Goal: Find specific page/section: Find specific page/section

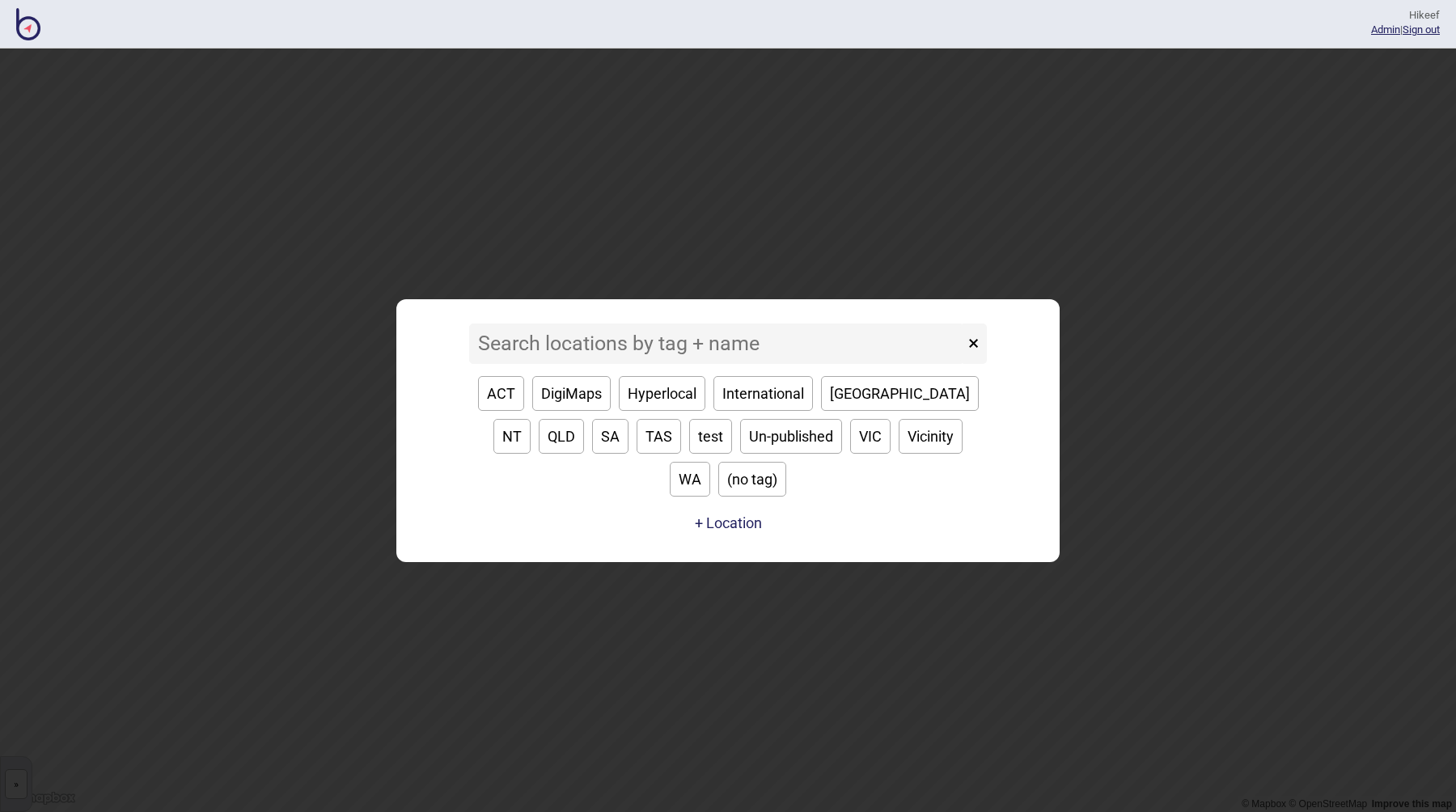
click at [632, 364] on input at bounding box center [717, 344] width 495 height 41
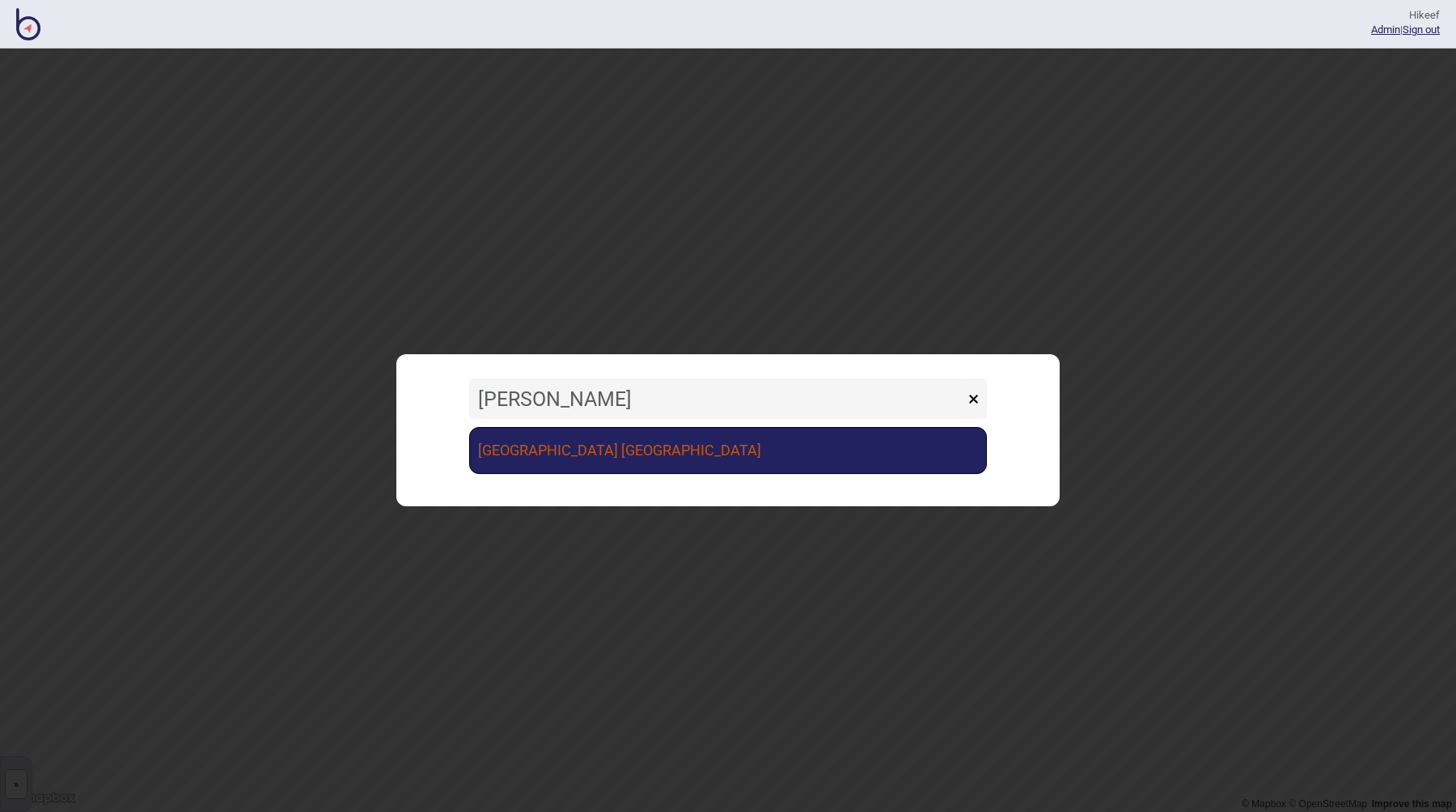
type input "vince"
click at [607, 443] on link "St Vincent's Public Hospital Sydney" at bounding box center [728, 450] width 517 height 46
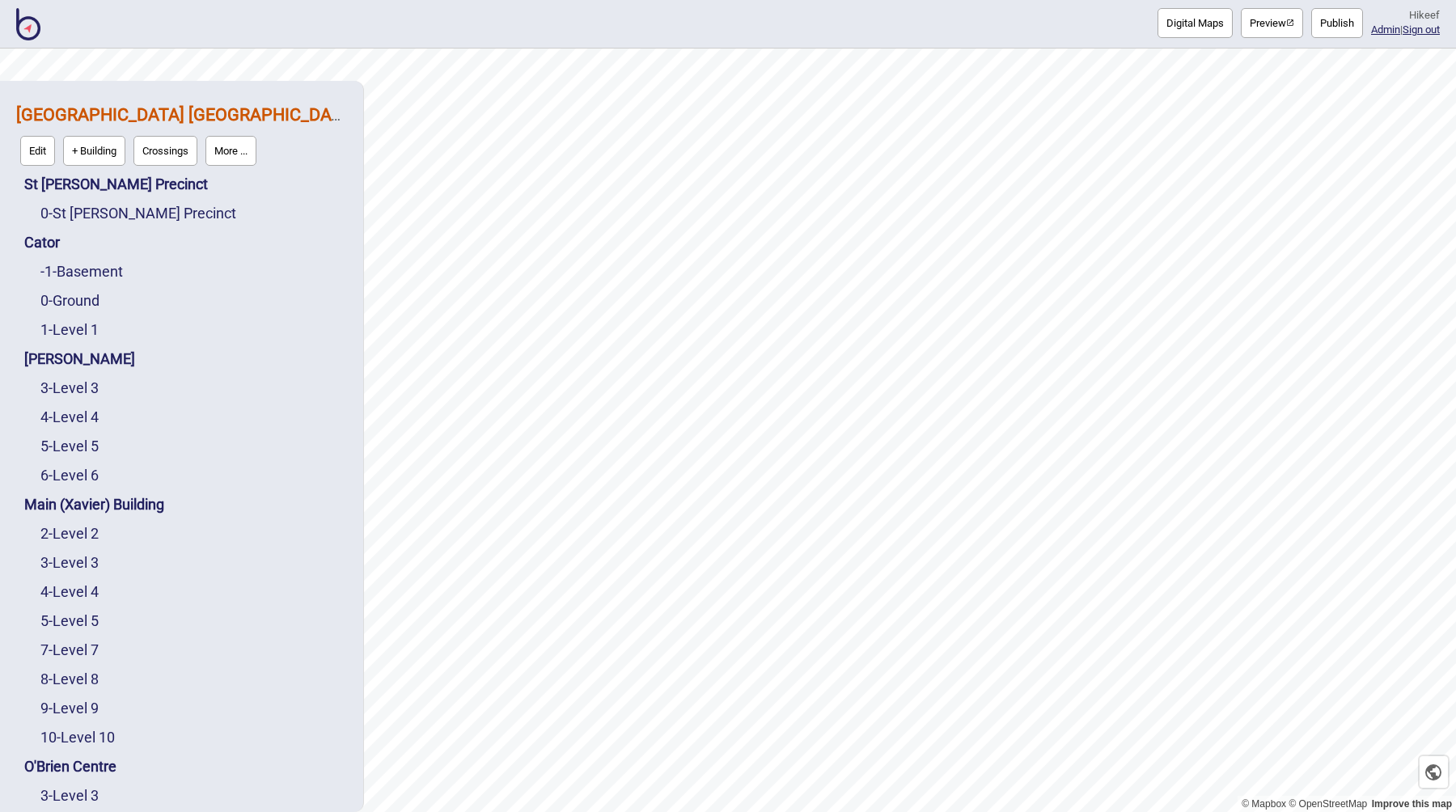
click at [1251, 22] on button "Preview" at bounding box center [1272, 23] width 62 height 30
click at [32, 22] on img at bounding box center [27, 24] width 24 height 32
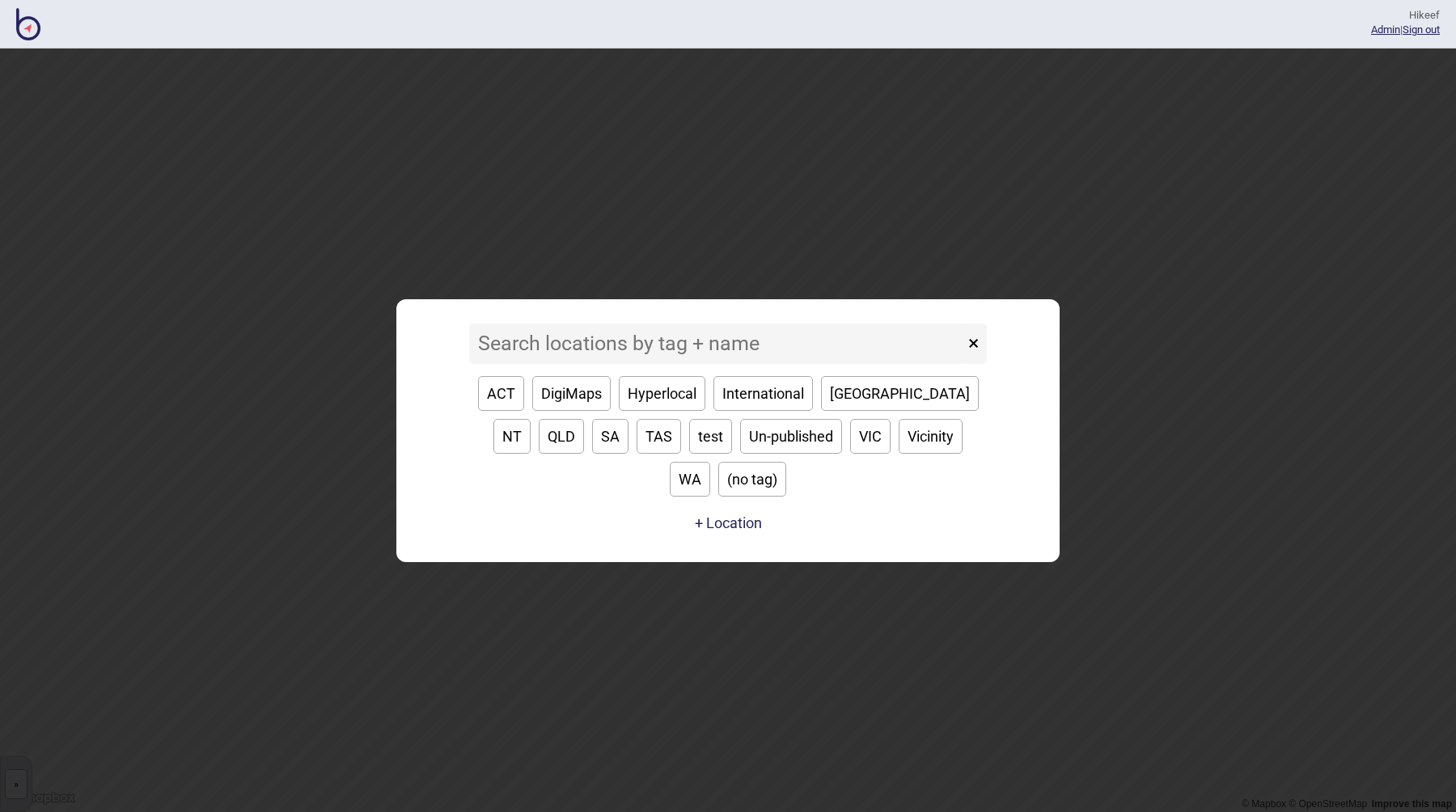
click at [578, 411] on button "DigiMaps" at bounding box center [571, 394] width 78 height 35
type input "DigiMaps"
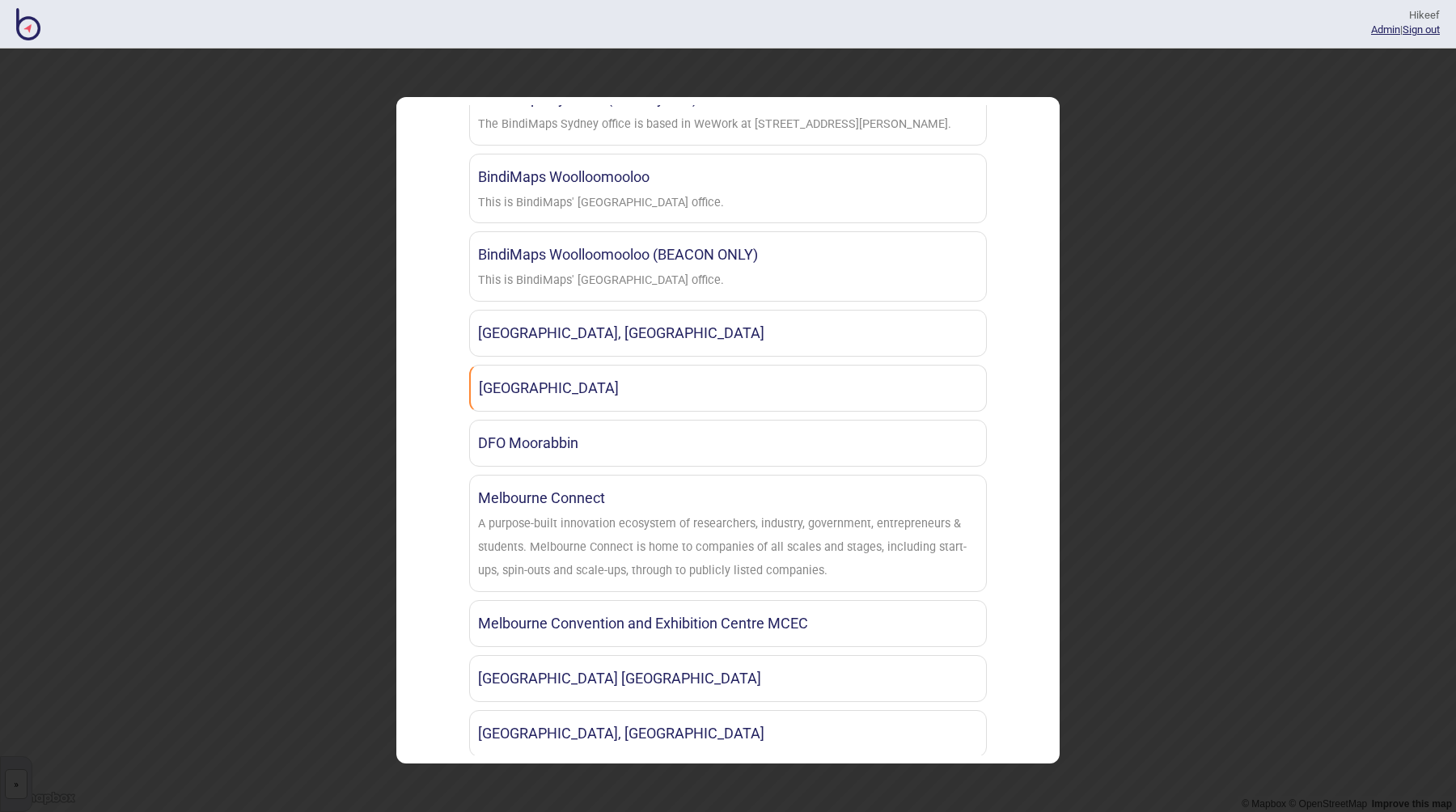
scroll to position [668, 0]
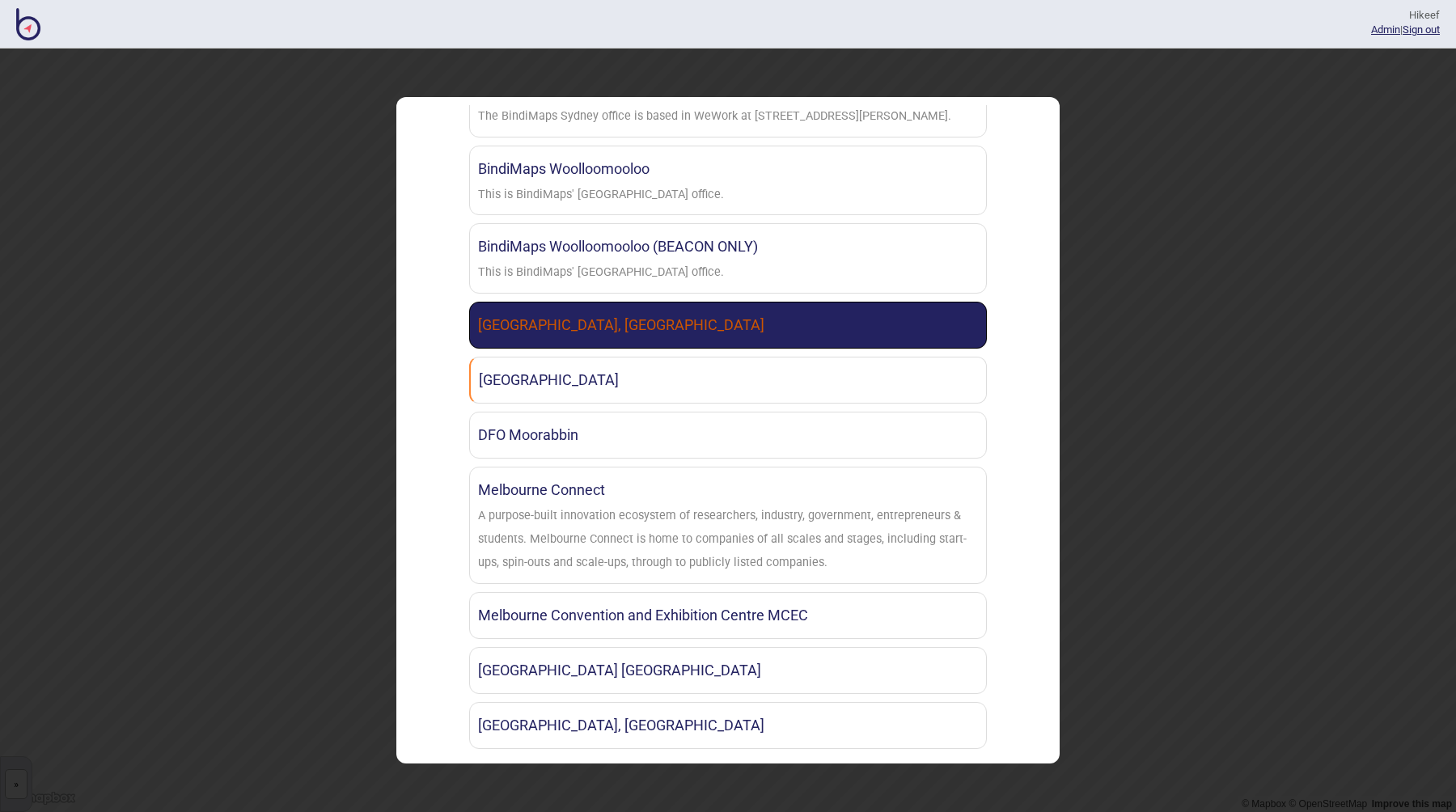
click at [694, 332] on link "Canberra Institute of Technology, Woden Campus" at bounding box center [728, 325] width 517 height 46
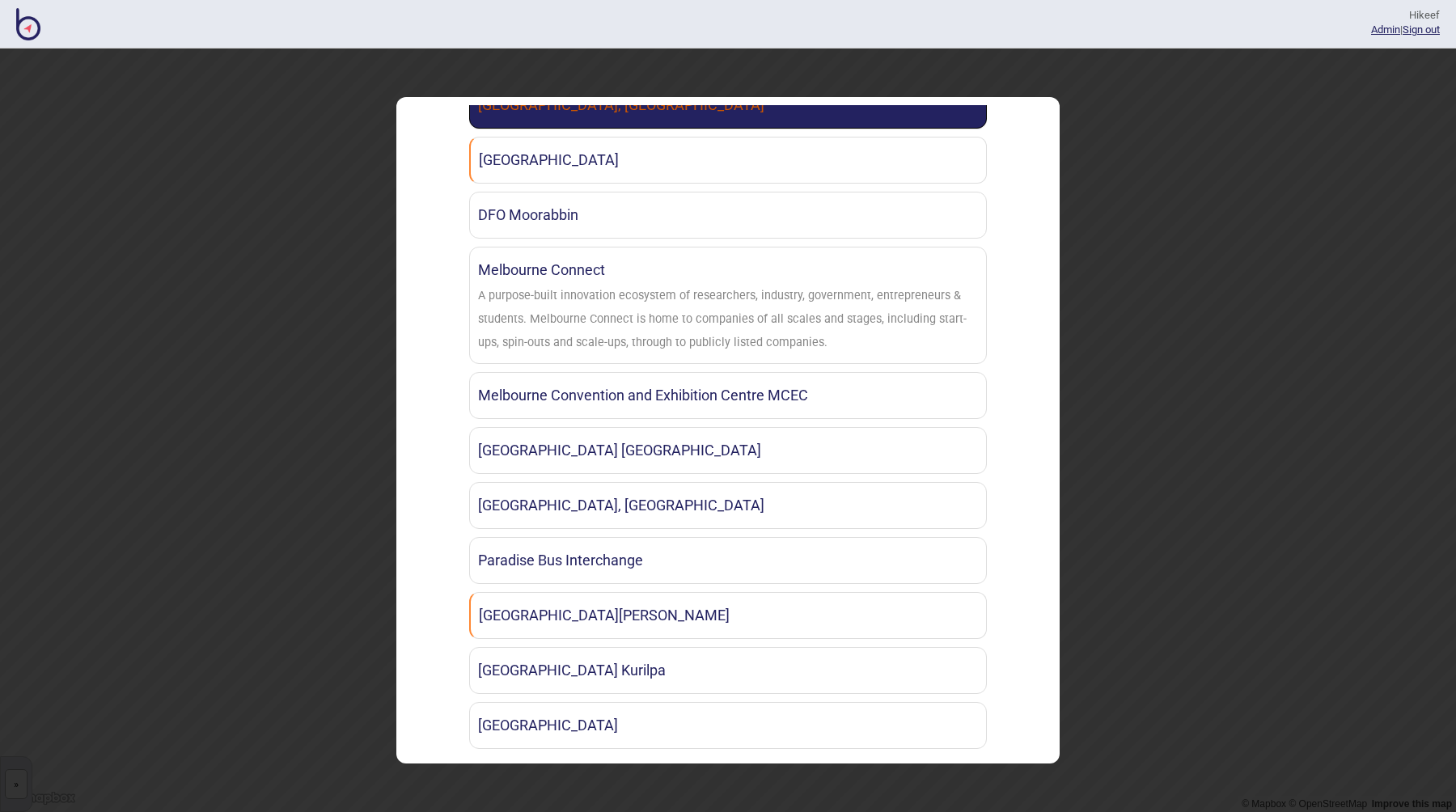
scroll to position [895, 0]
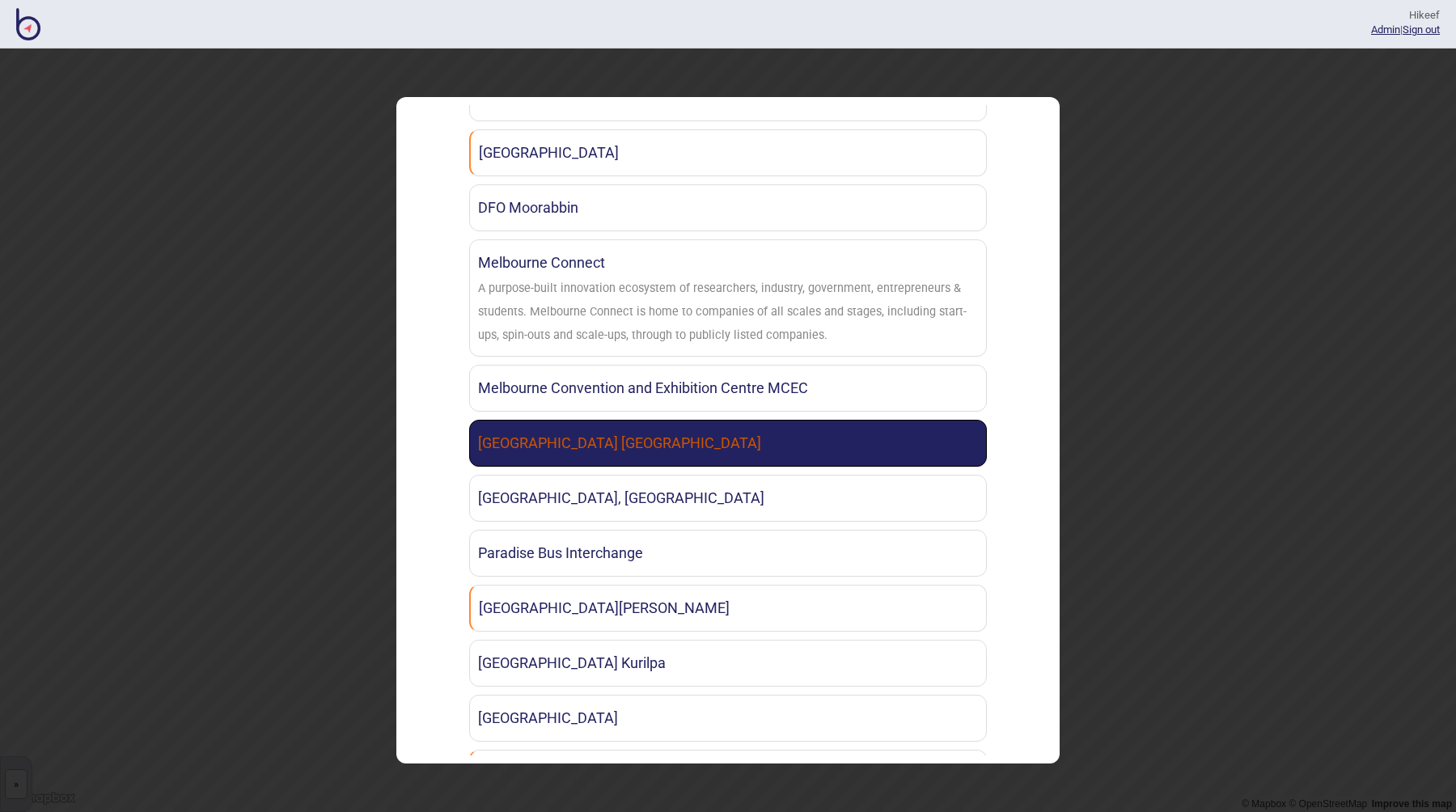
click at [663, 431] on link "NSW Parliament House Sydney" at bounding box center [728, 443] width 517 height 46
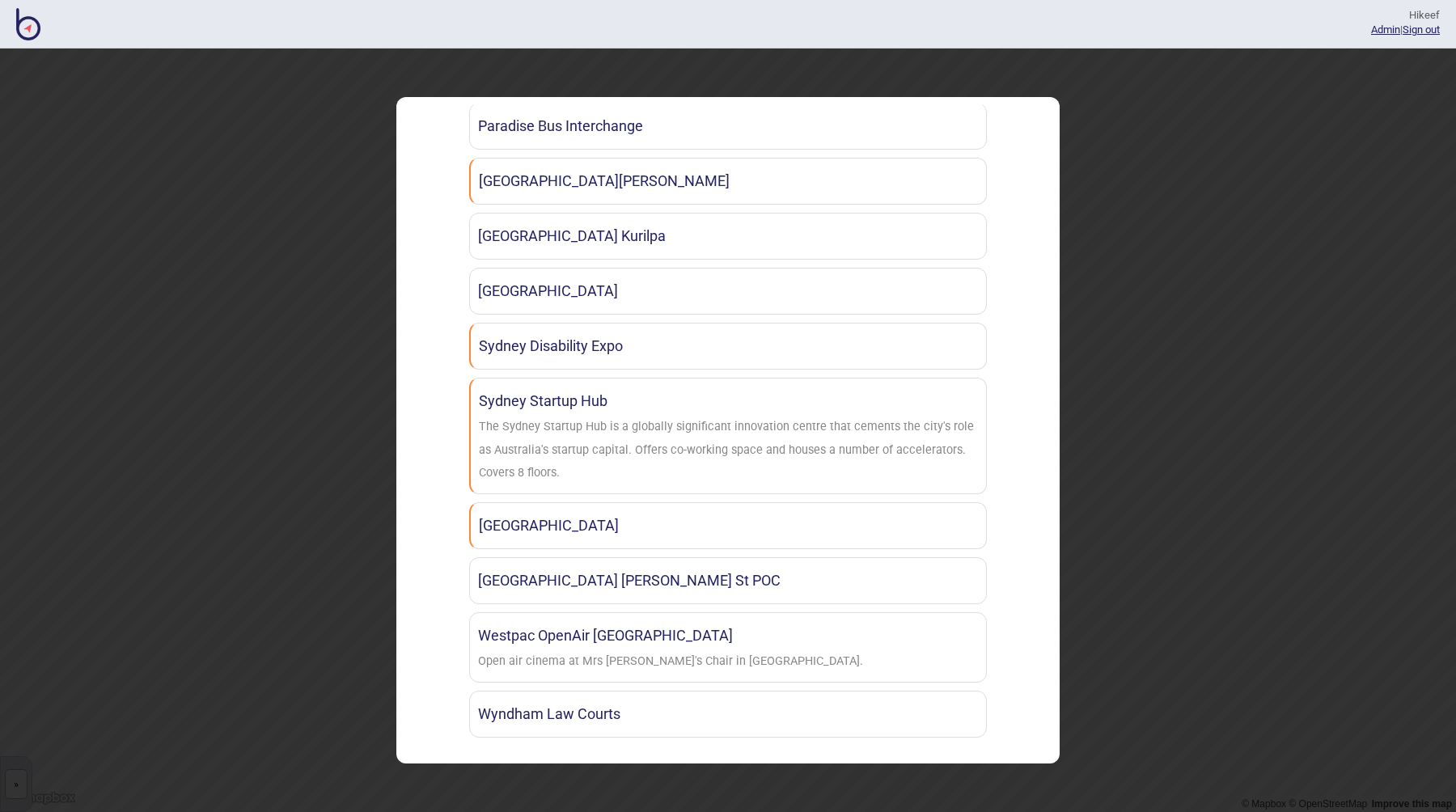
scroll to position [1328, 0]
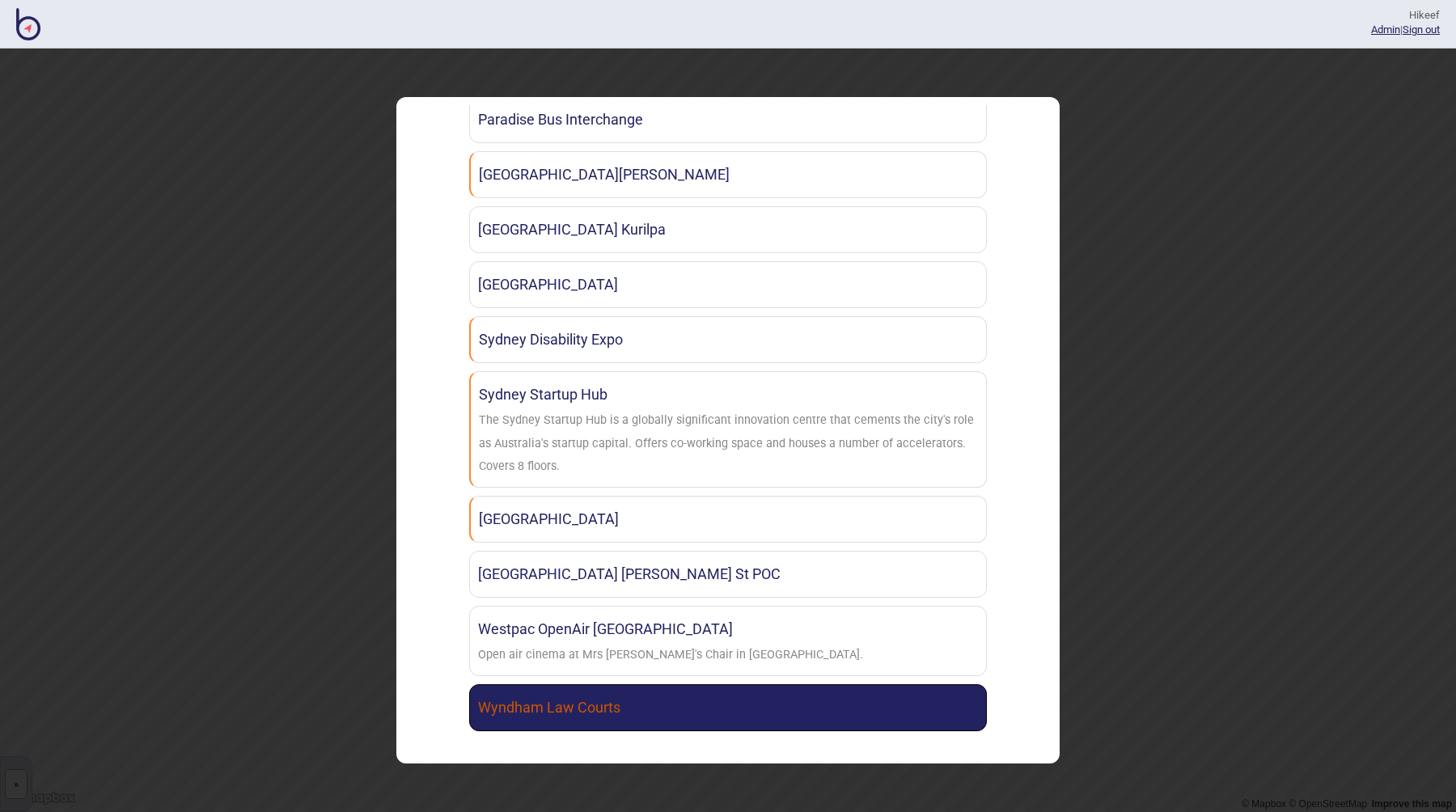
click at [664, 697] on link "Wyndham Law Courts" at bounding box center [728, 707] width 517 height 46
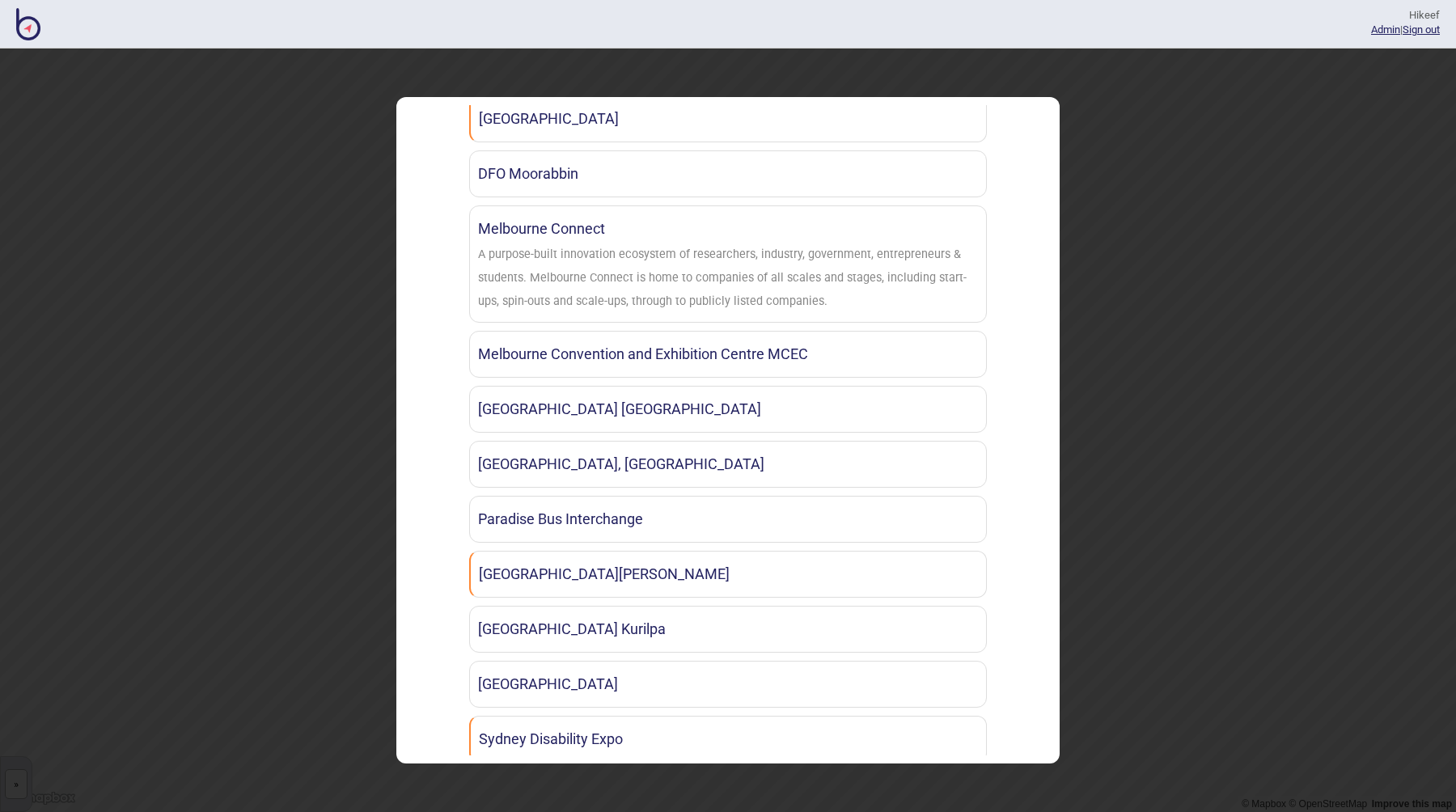
scroll to position [916, 0]
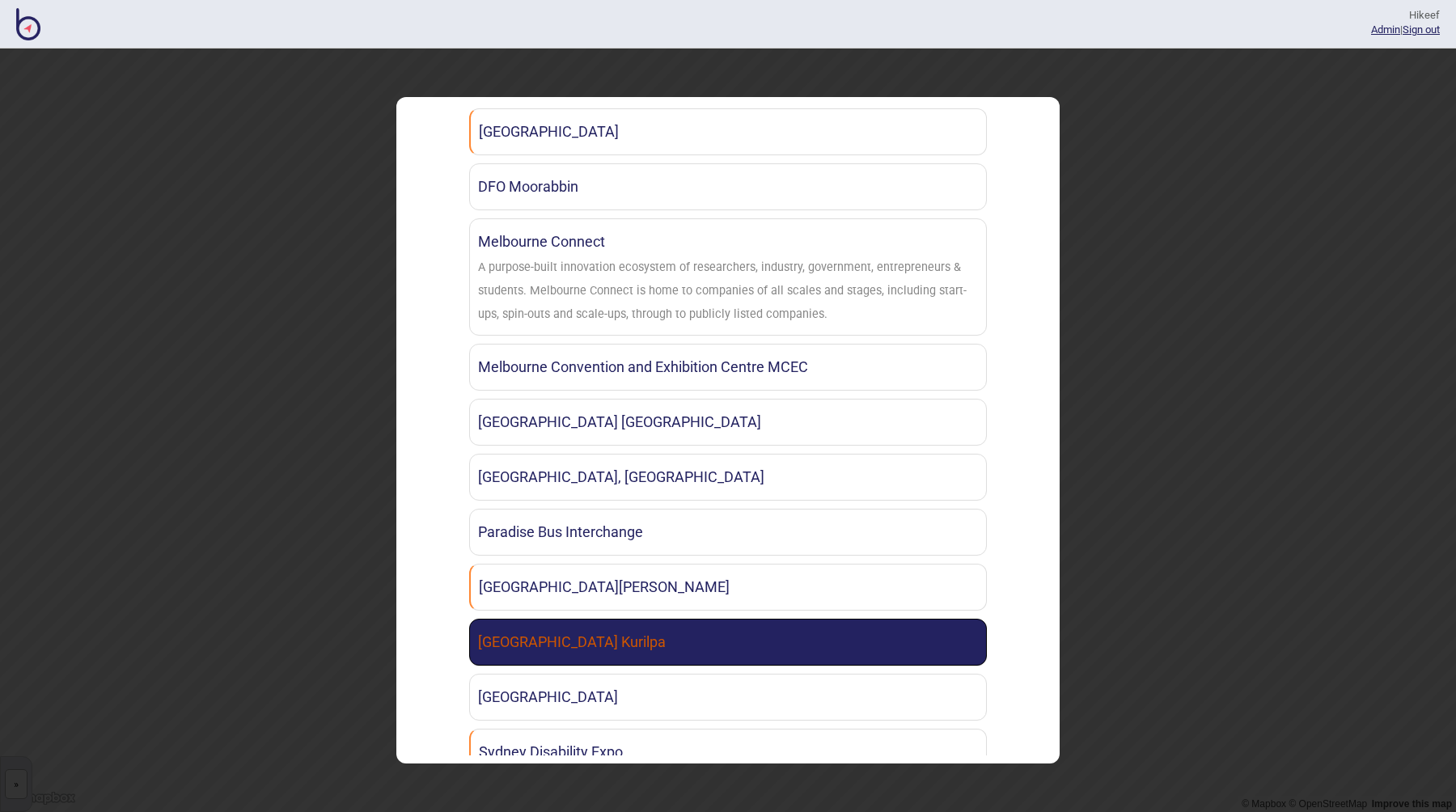
click at [669, 657] on link "Queensland Museum Kurilpa" at bounding box center [728, 642] width 517 height 46
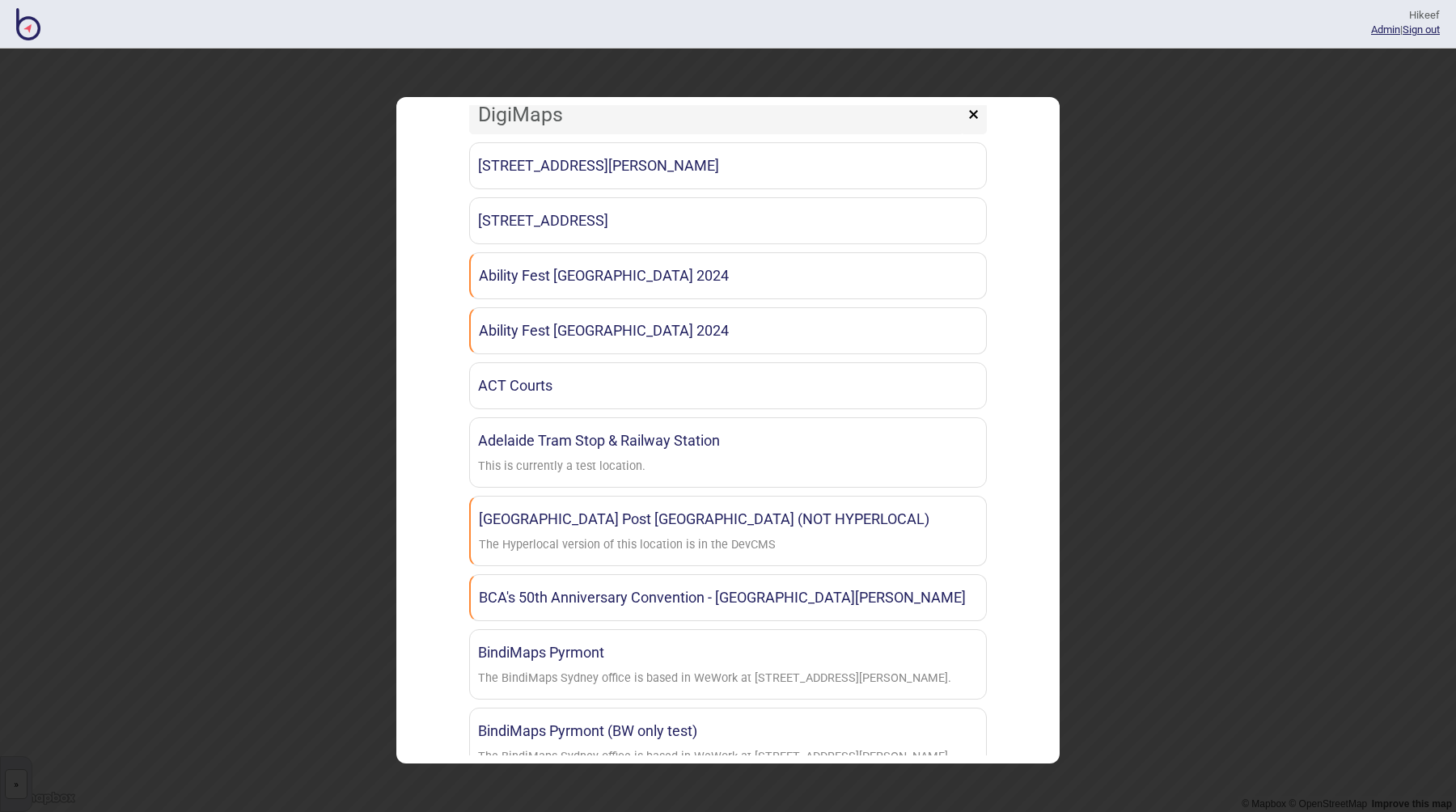
scroll to position [0, 0]
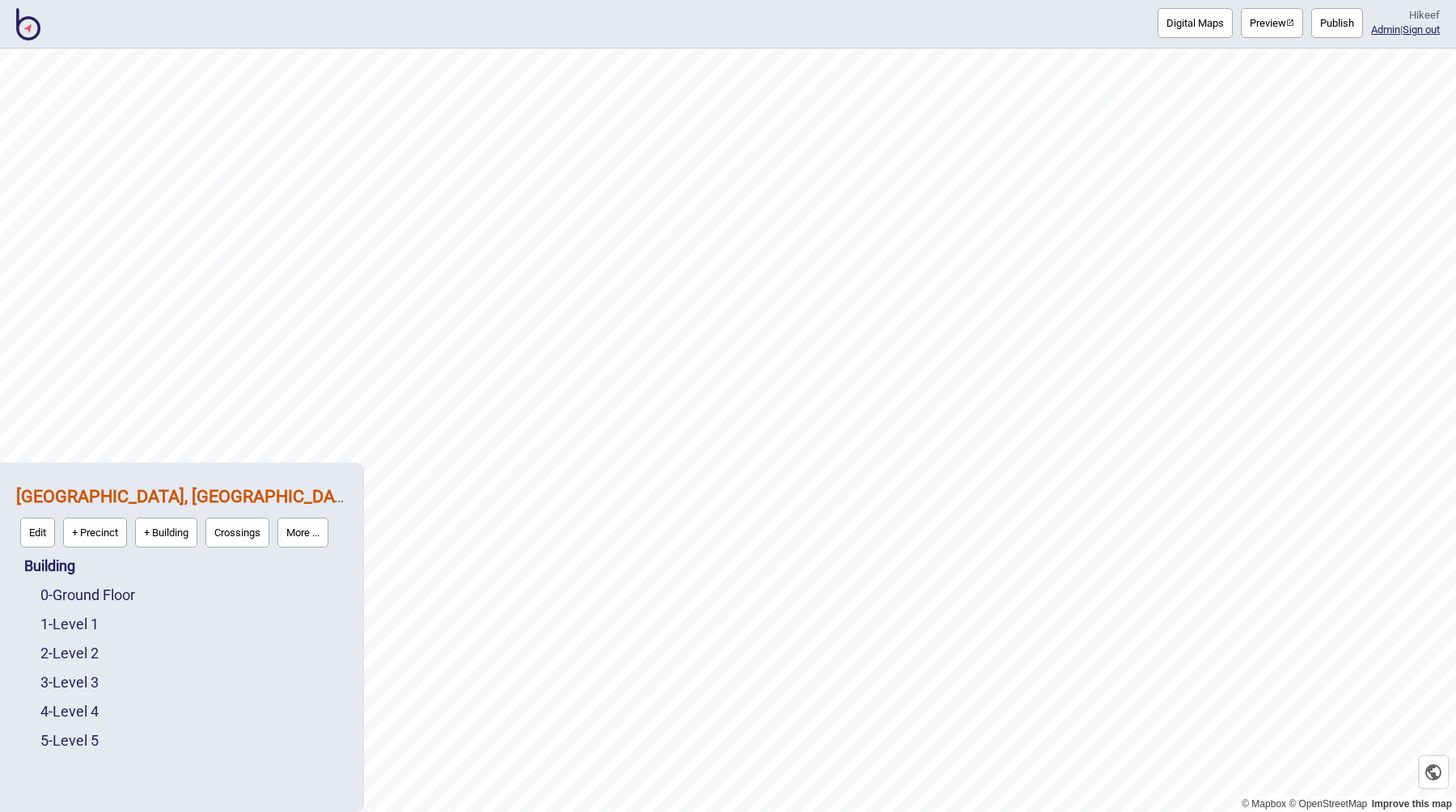
click at [1267, 17] on button "Preview" at bounding box center [1272, 23] width 62 height 30
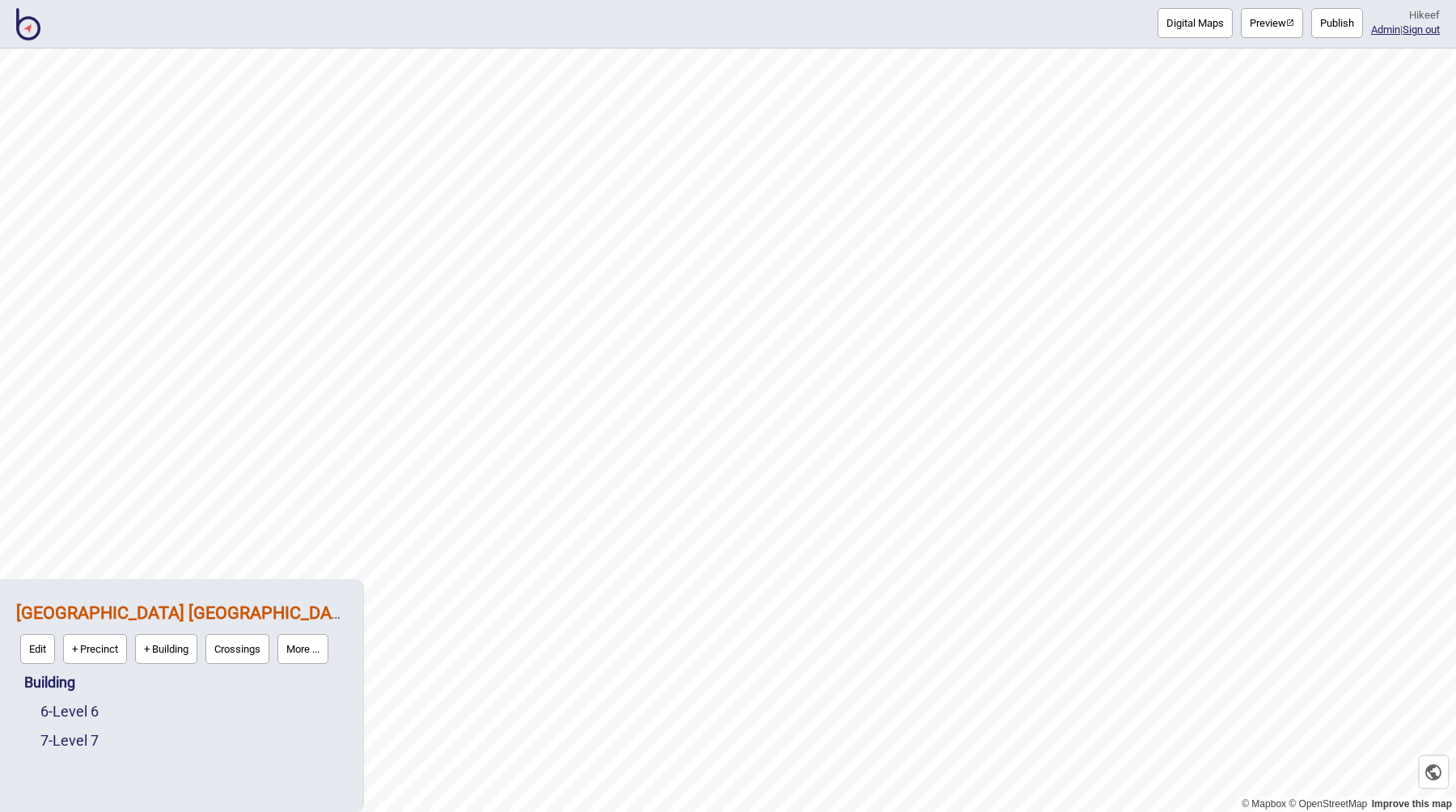
click at [1267, 22] on button "Preview" at bounding box center [1272, 23] width 62 height 30
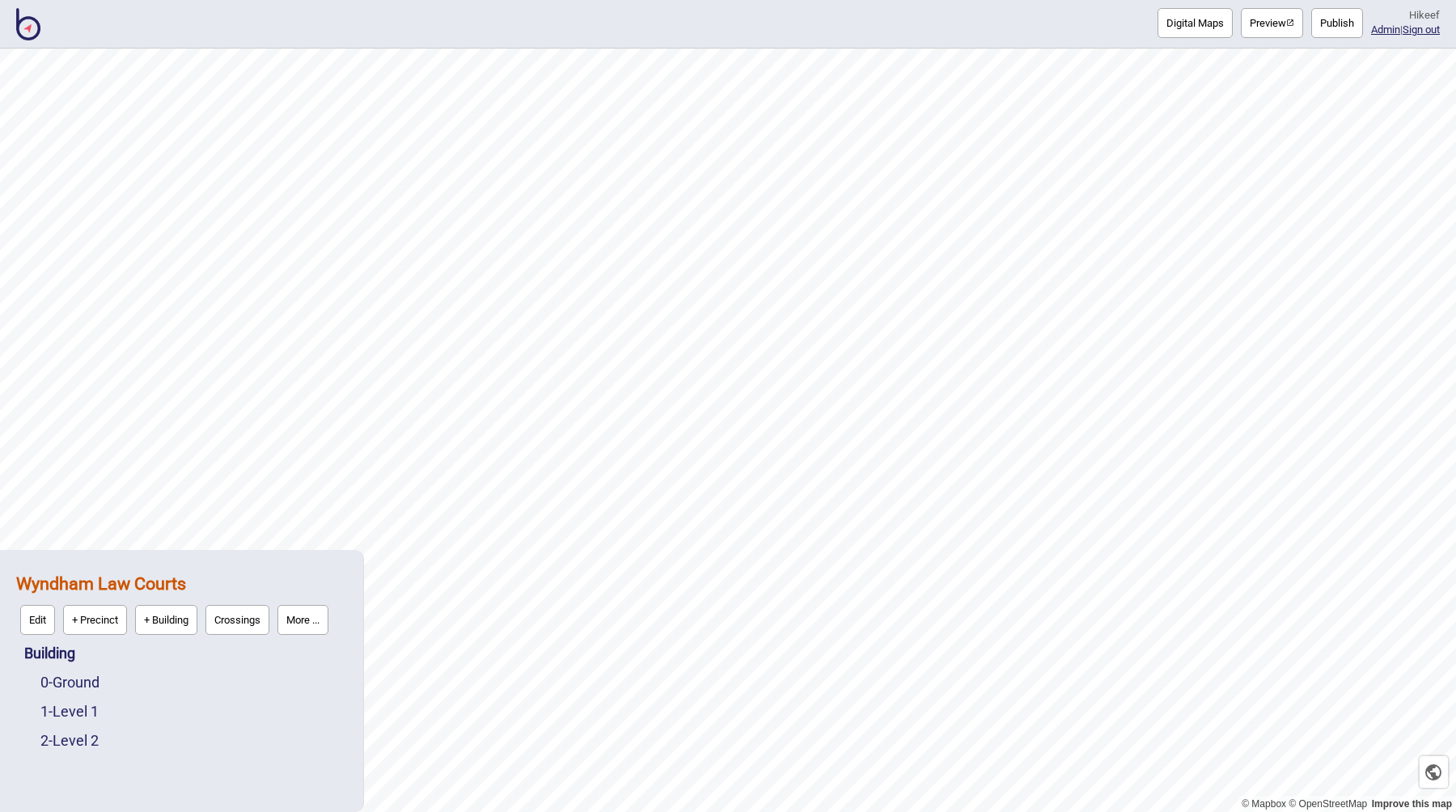
click at [1267, 22] on button "Preview" at bounding box center [1272, 23] width 62 height 30
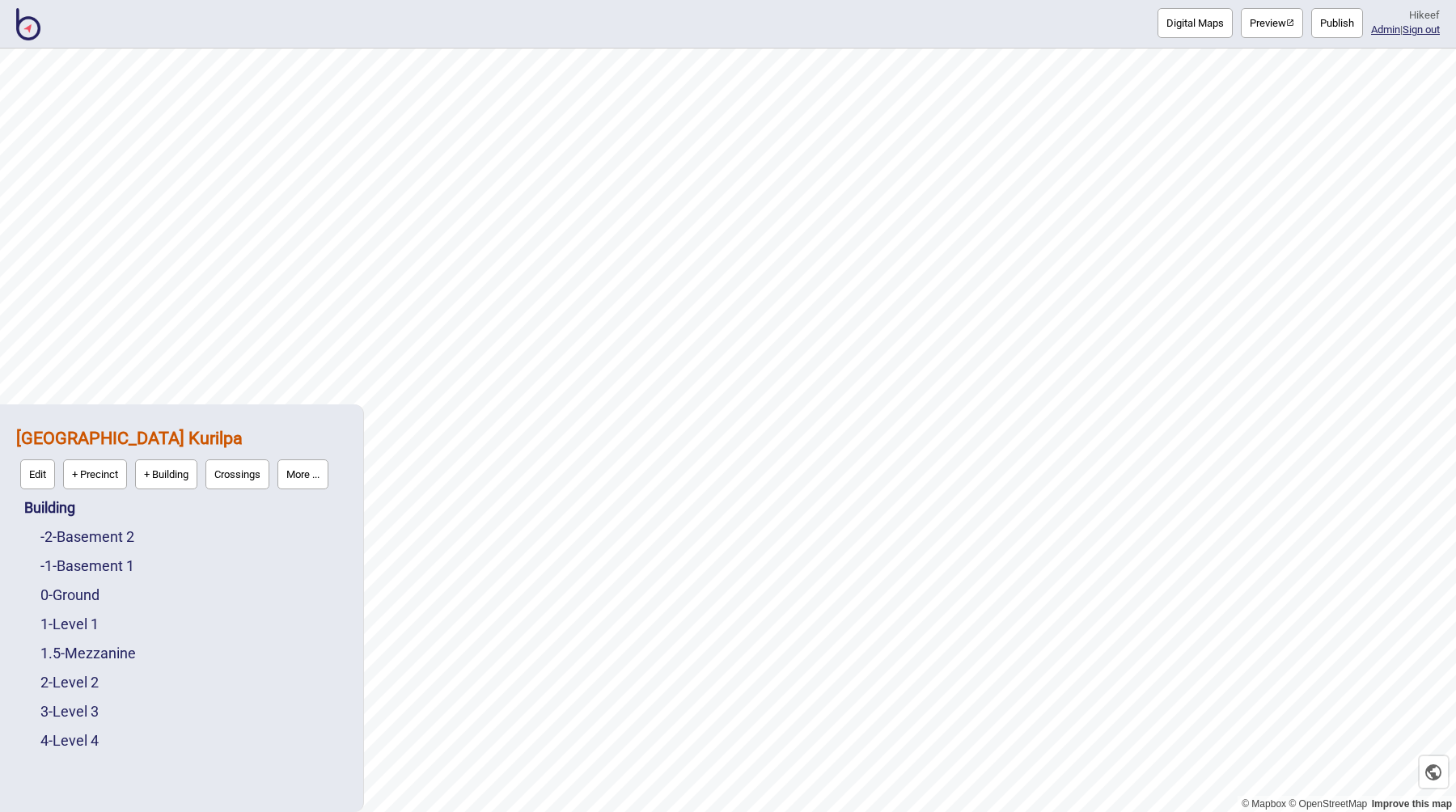
click at [1267, 22] on button "Preview" at bounding box center [1272, 23] width 62 height 30
